Goal: Go to known website: Access a specific website the user already knows

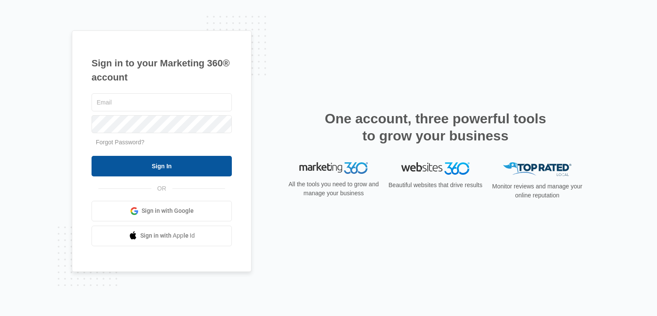
type input "[EMAIL_ADDRESS][DOMAIN_NAME]"
click at [139, 170] on input "Sign In" at bounding box center [162, 166] width 140 height 21
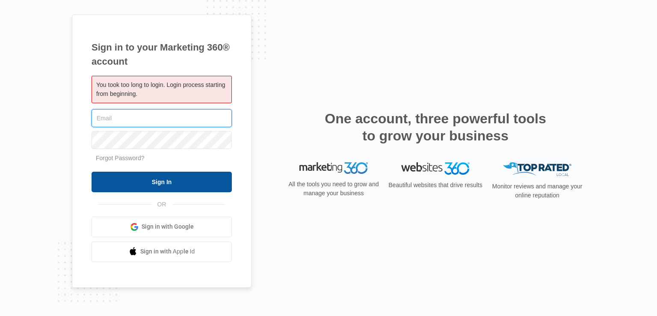
type input "[EMAIL_ADDRESS][DOMAIN_NAME]"
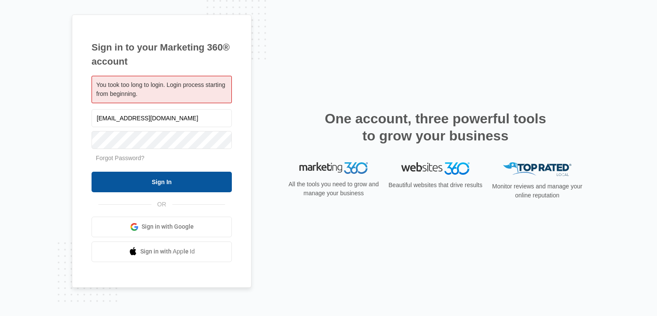
click at [159, 175] on input "Sign In" at bounding box center [162, 182] width 140 height 21
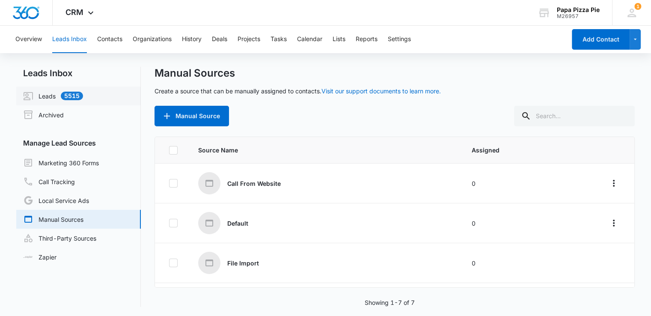
click at [77, 95] on link "Leads 5515" at bounding box center [53, 96] width 60 height 10
